Goal: Contribute content

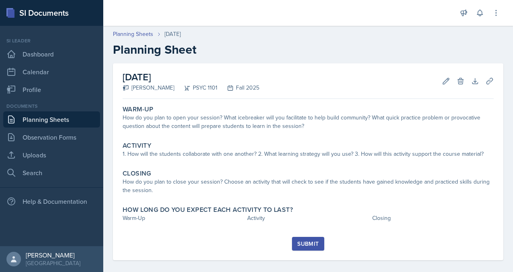
click at [245, 127] on div "How do you plan to open your session? What icebreaker will you facilitate to he…" at bounding box center [308, 121] width 371 height 17
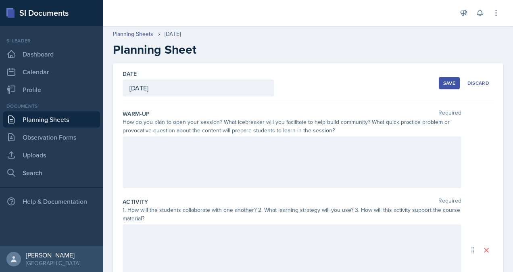
click at [197, 149] on div at bounding box center [292, 162] width 339 height 52
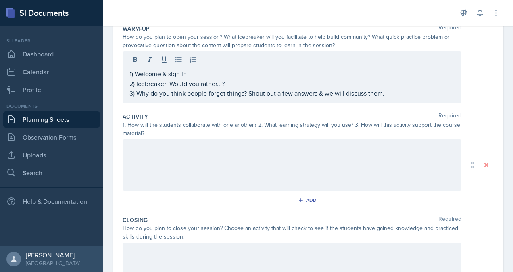
click at [320, 158] on div at bounding box center [292, 165] width 339 height 52
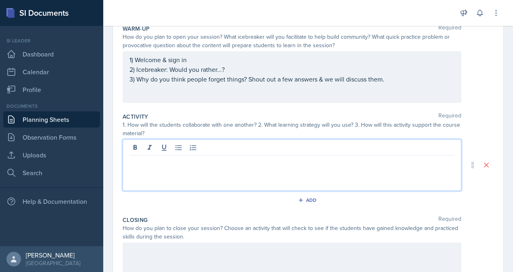
scroll to position [99, 0]
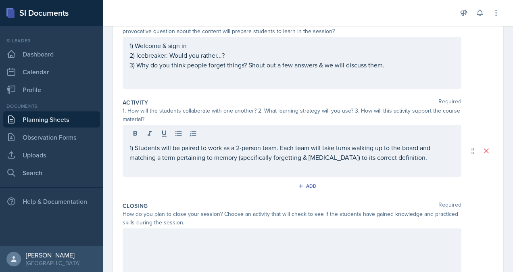
click at [422, 162] on div "1) Students will be paired to work as a 2-person team. Each team will take turn…" at bounding box center [292, 151] width 339 height 52
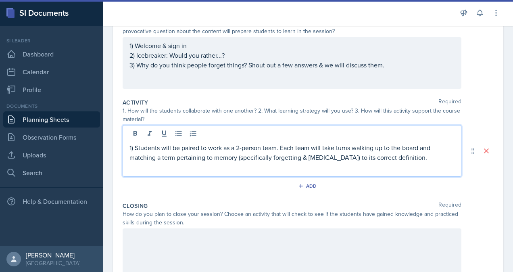
click at [422, 160] on p "1) Students will be paired to work as a 2-person team. Each team will take turn…" at bounding box center [291, 152] width 325 height 19
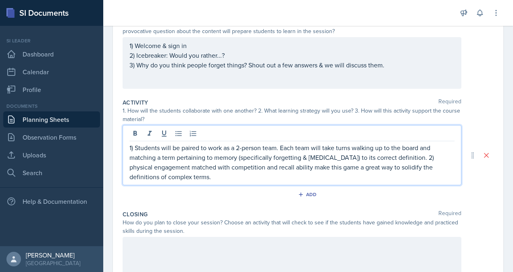
click at [251, 164] on p "1) Students will be paired to work as a 2-person team. Each team will take turn…" at bounding box center [291, 162] width 325 height 39
click at [186, 177] on p "1) Students will be paired to work as a 2-person team. Each team will take turn…" at bounding box center [291, 162] width 325 height 39
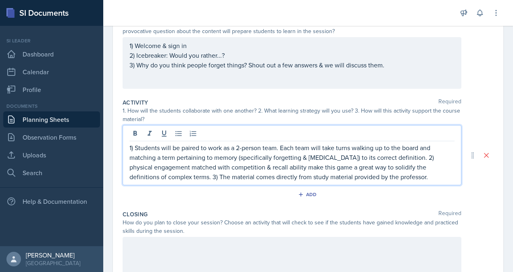
click at [395, 179] on p "1) Students will be paired to work as a 2-person team. Each team will take turn…" at bounding box center [291, 162] width 325 height 39
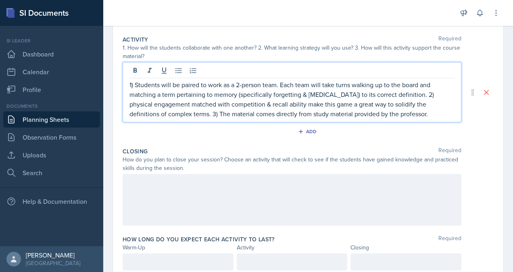
scroll to position [191, 0]
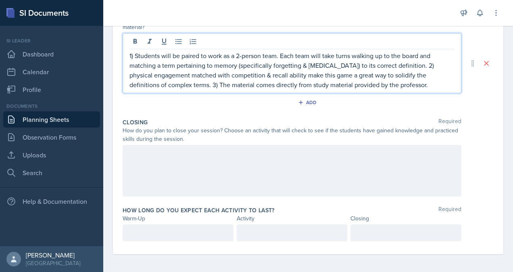
click at [368, 163] on div at bounding box center [292, 171] width 339 height 52
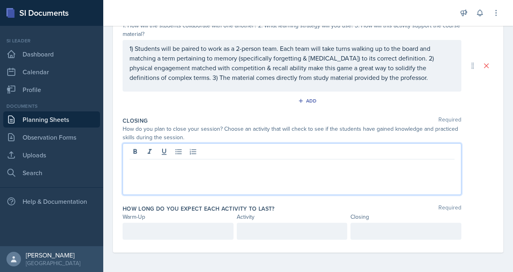
scroll to position [183, 0]
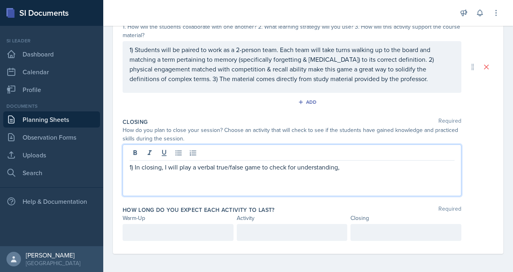
click at [346, 168] on p "1) In closing, I will play a verbal true/false game to check for understanding," at bounding box center [291, 167] width 325 height 10
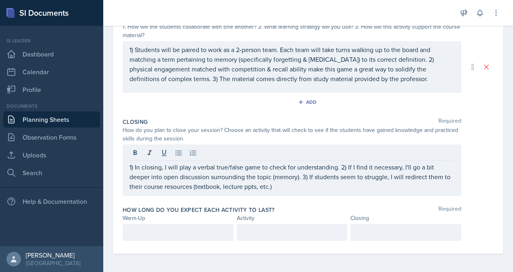
click at [177, 233] on p at bounding box center [177, 232] width 97 height 10
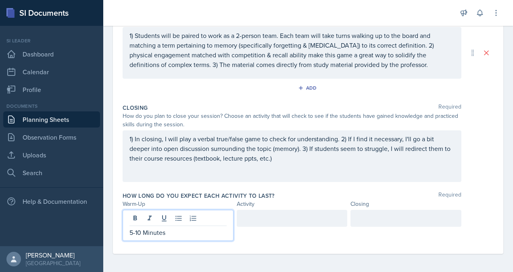
click at [283, 217] on div at bounding box center [292, 218] width 111 height 17
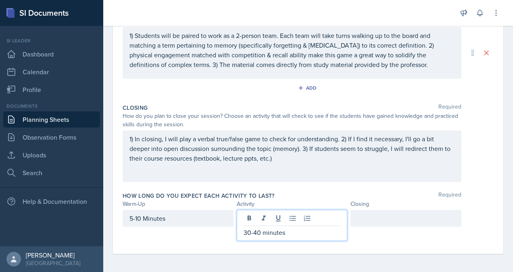
click at [397, 218] on div at bounding box center [405, 218] width 111 height 17
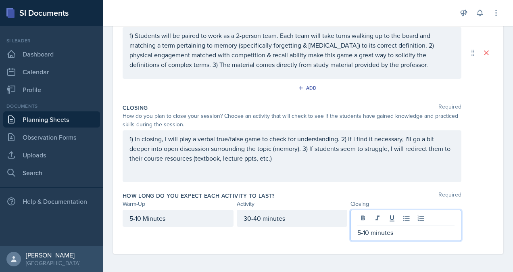
click at [148, 215] on div "5-10 Minutes" at bounding box center [178, 218] width 111 height 17
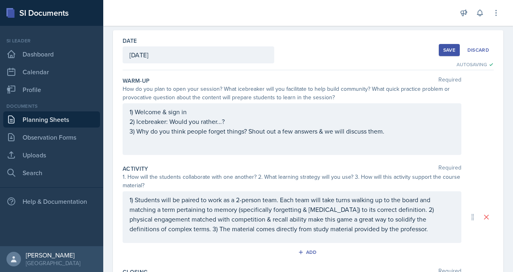
scroll to position [29, 0]
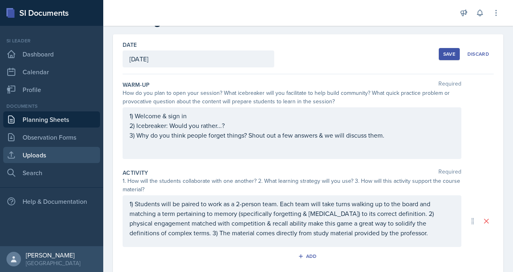
click at [42, 161] on link "Uploads" at bounding box center [51, 155] width 97 height 16
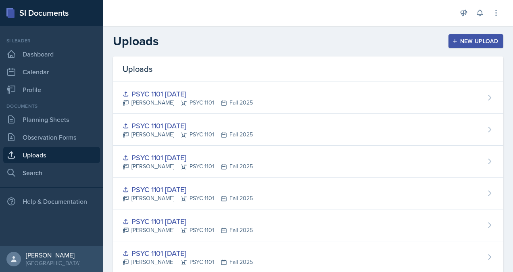
click at [460, 41] on div "New Upload" at bounding box center [475, 41] width 45 height 6
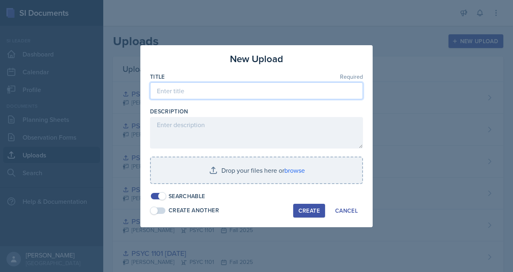
click at [251, 88] on input at bounding box center [256, 90] width 213 height 17
type input "PSYC 1101 [DATE]"
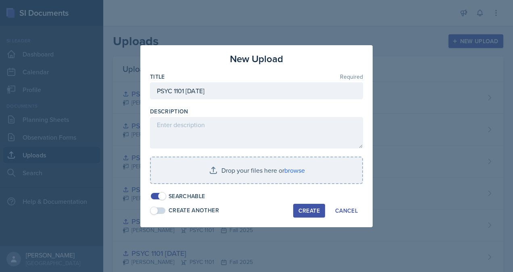
click at [300, 172] on input "file" at bounding box center [256, 170] width 211 height 26
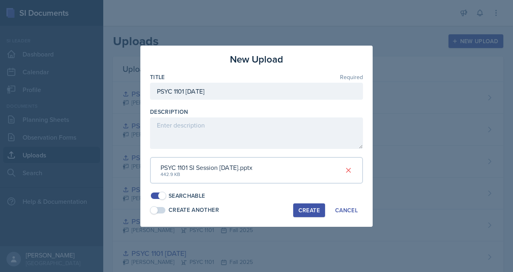
click at [299, 213] on div "Create" at bounding box center [308, 210] width 21 height 6
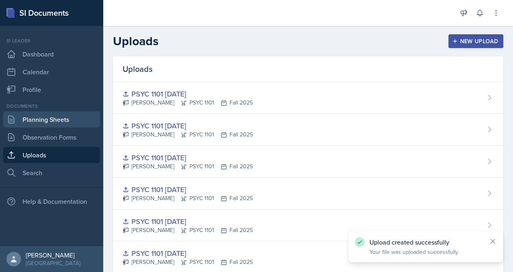
click at [39, 120] on link "Planning Sheets" at bounding box center [51, 119] width 97 height 16
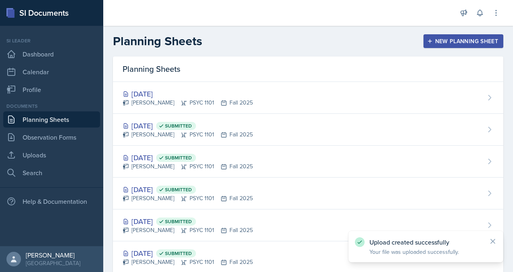
click at [243, 98] on div "[DATE]" at bounding box center [188, 93] width 130 height 11
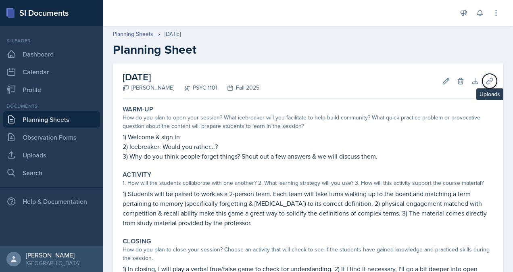
click at [485, 79] on icon at bounding box center [489, 81] width 8 height 8
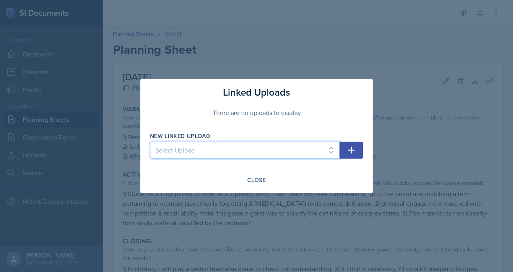
click at [316, 149] on select "Select Upload [PERSON_NAME] PSYC 1101 [DATE] PSYC [PHONE_NUMBER][DATE] PSYC 110…" at bounding box center [244, 149] width 189 height 17
select select "58a40f54-f91c-4ab3-b85e-f0f551991dc2"
click at [150, 141] on select "Select Upload [PERSON_NAME] PSYC 1101 [DATE] PSYC [PHONE_NUMBER][DATE] PSYC 110…" at bounding box center [244, 149] width 189 height 17
click at [349, 147] on icon "button" at bounding box center [351, 150] width 10 height 10
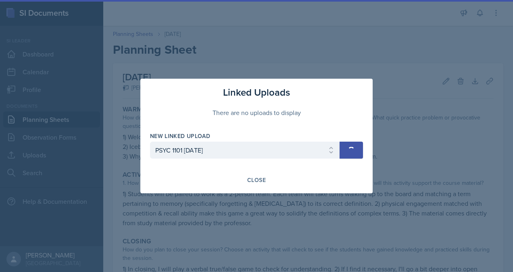
select select
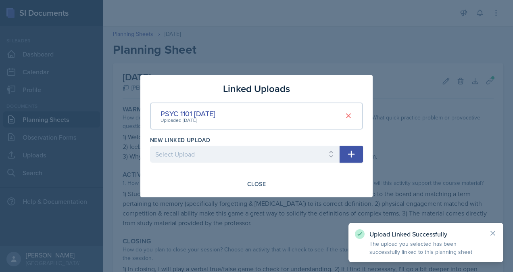
click at [263, 184] on div "Close" at bounding box center [256, 184] width 19 height 6
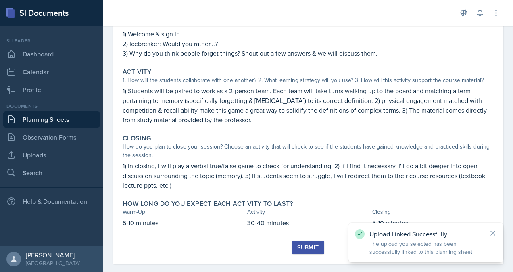
scroll to position [114, 0]
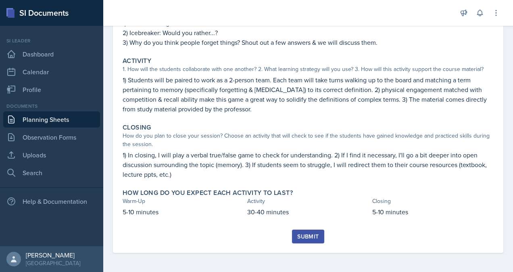
click at [309, 237] on div "Submit" at bounding box center [307, 236] width 21 height 6
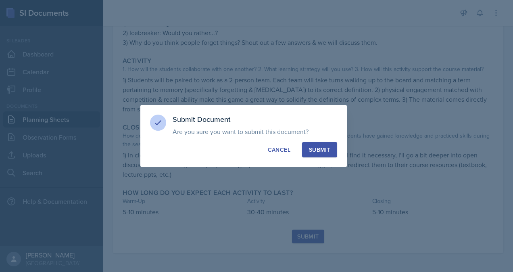
click at [328, 148] on div "Submit" at bounding box center [319, 150] width 21 height 8
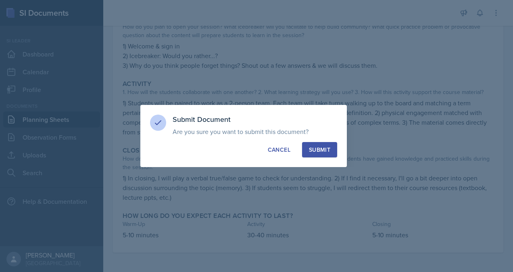
scroll to position [90, 0]
